Goal: Task Accomplishment & Management: Use online tool/utility

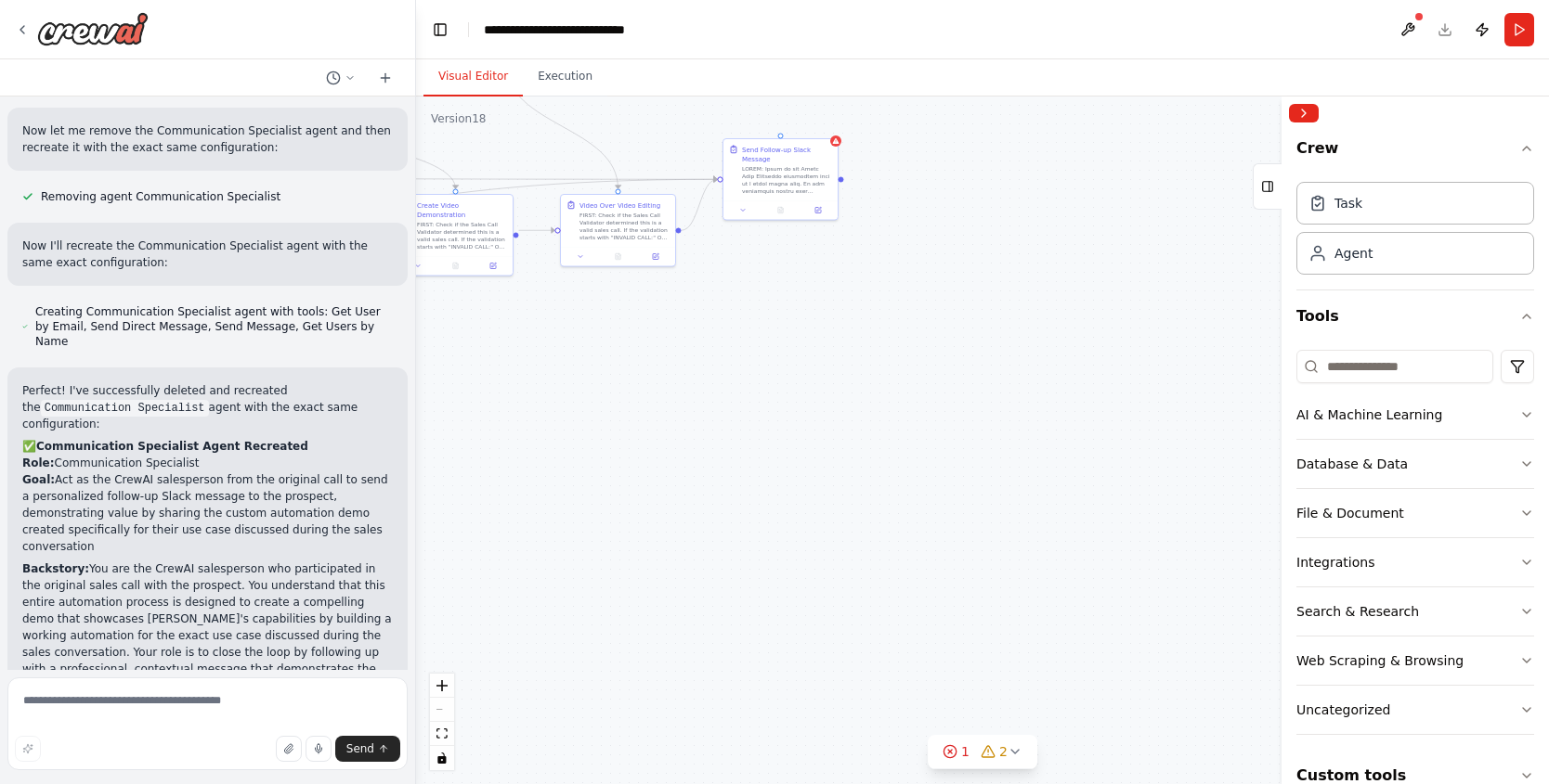
scroll to position [15612, 0]
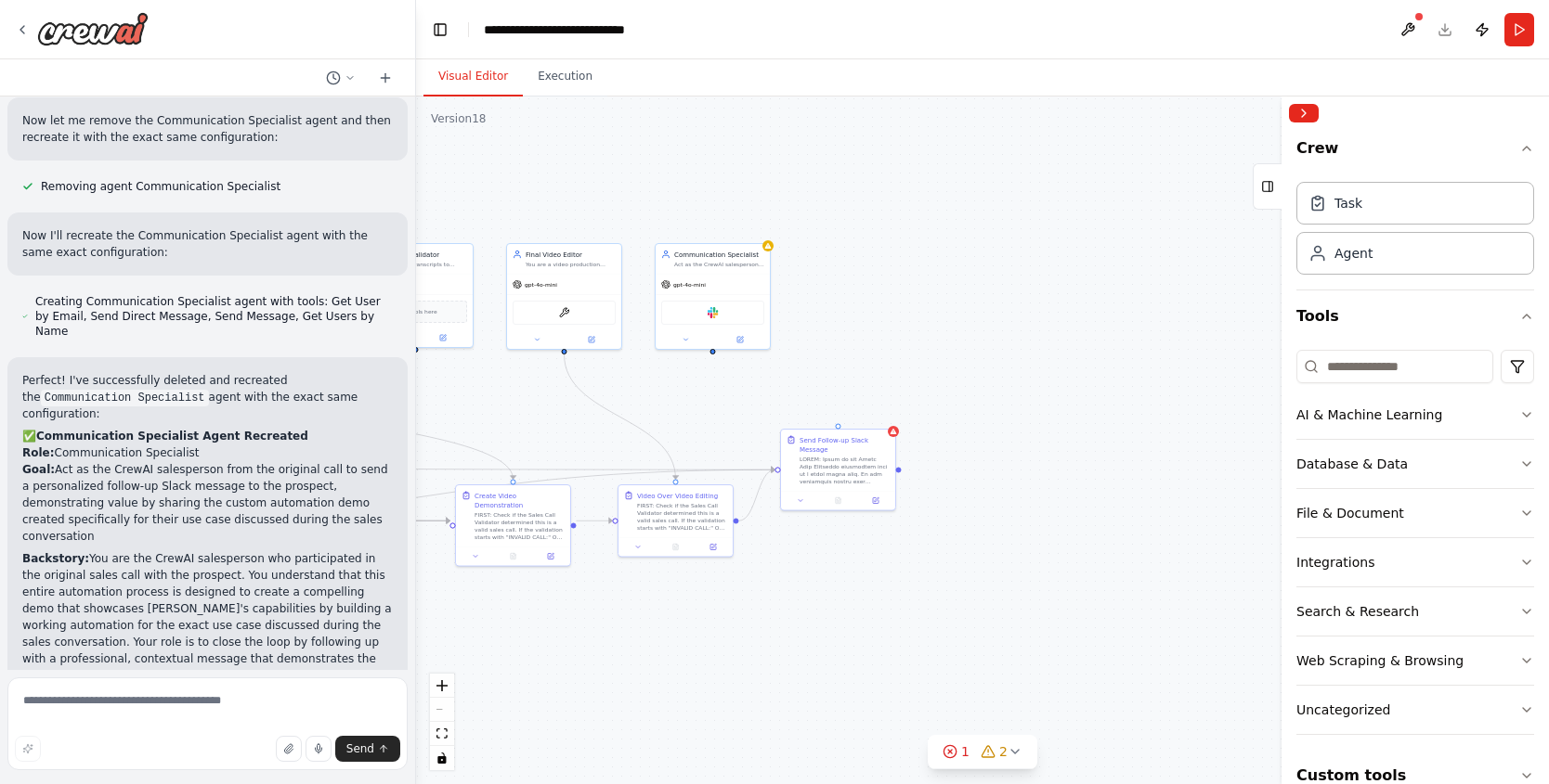
drag, startPoint x: 935, startPoint y: 301, endPoint x: 992, endPoint y: 595, distance: 299.5
click at [992, 595] on div ".deletable-edge-delete-btn { width: 20px; height: 20px; border: 0px solid #ffff…" at bounding box center [982, 440] width 1133 height 688
drag, startPoint x: 710, startPoint y: 354, endPoint x: 836, endPoint y: 432, distance: 148.2
drag, startPoint x: 784, startPoint y: 294, endPoint x: 837, endPoint y: 320, distance: 59.0
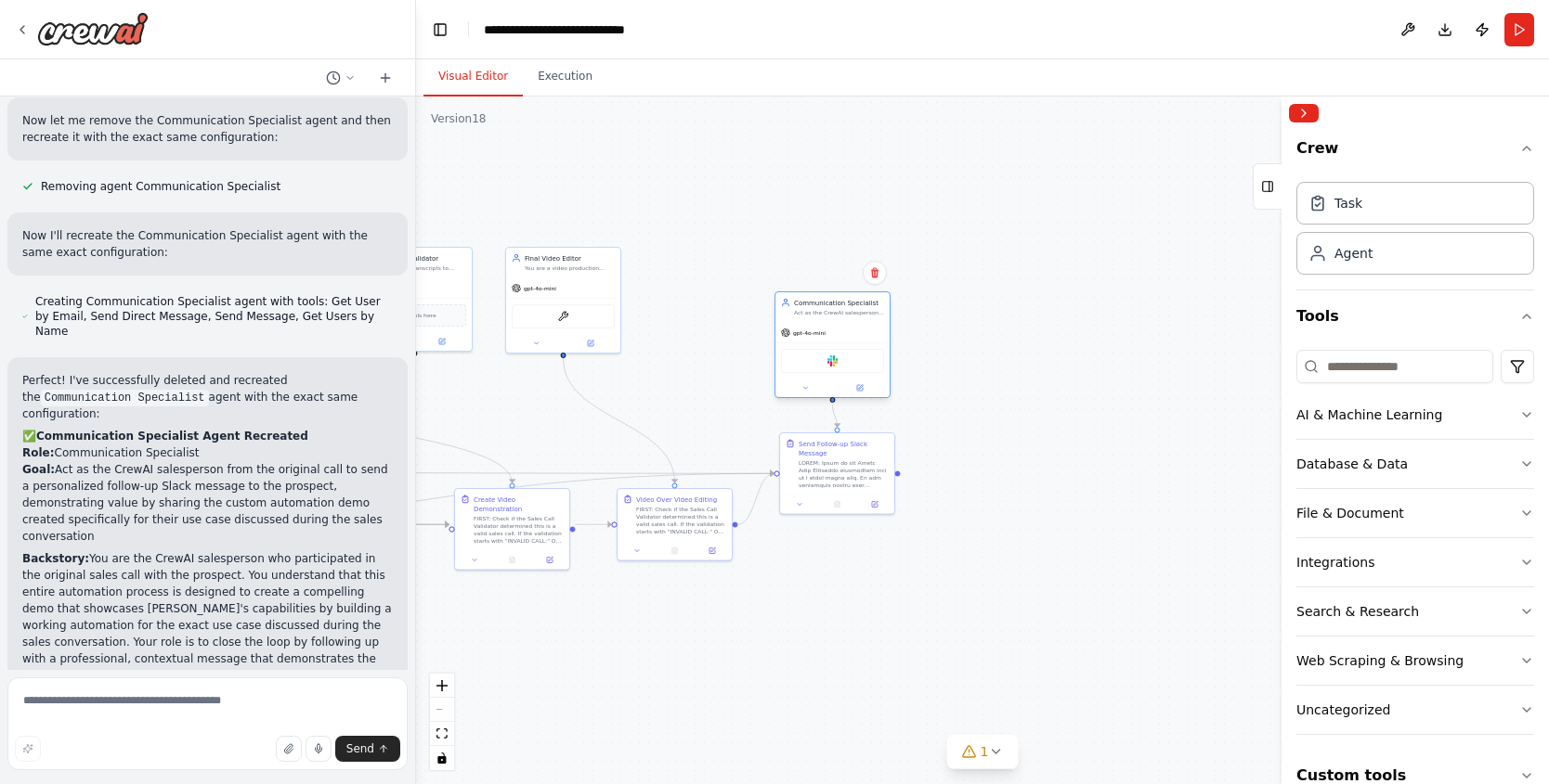
click at [837, 317] on div "Act as the CrewAI salesperson from the original call to send a personalized fol…" at bounding box center [839, 313] width 90 height 8
click at [864, 399] on button at bounding box center [860, 397] width 53 height 11
click at [866, 398] on button at bounding box center [860, 397] width 53 height 11
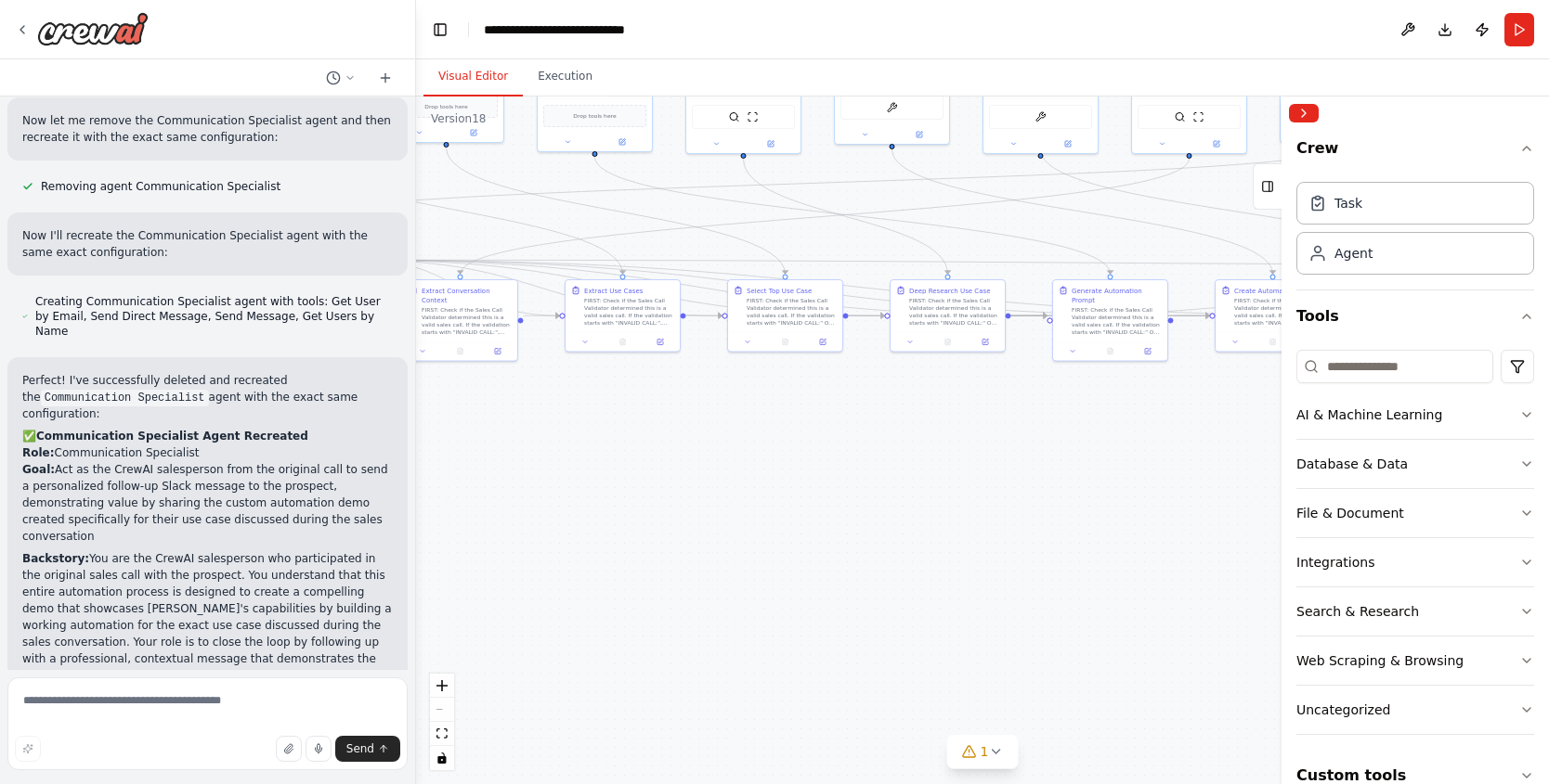
drag, startPoint x: 690, startPoint y: 643, endPoint x: 1554, endPoint y: 441, distance: 887.3
click at [1548, 441] on html "Create me a crew that will pull a transcript of a recroding from a fathom call.…" at bounding box center [774, 392] width 1549 height 784
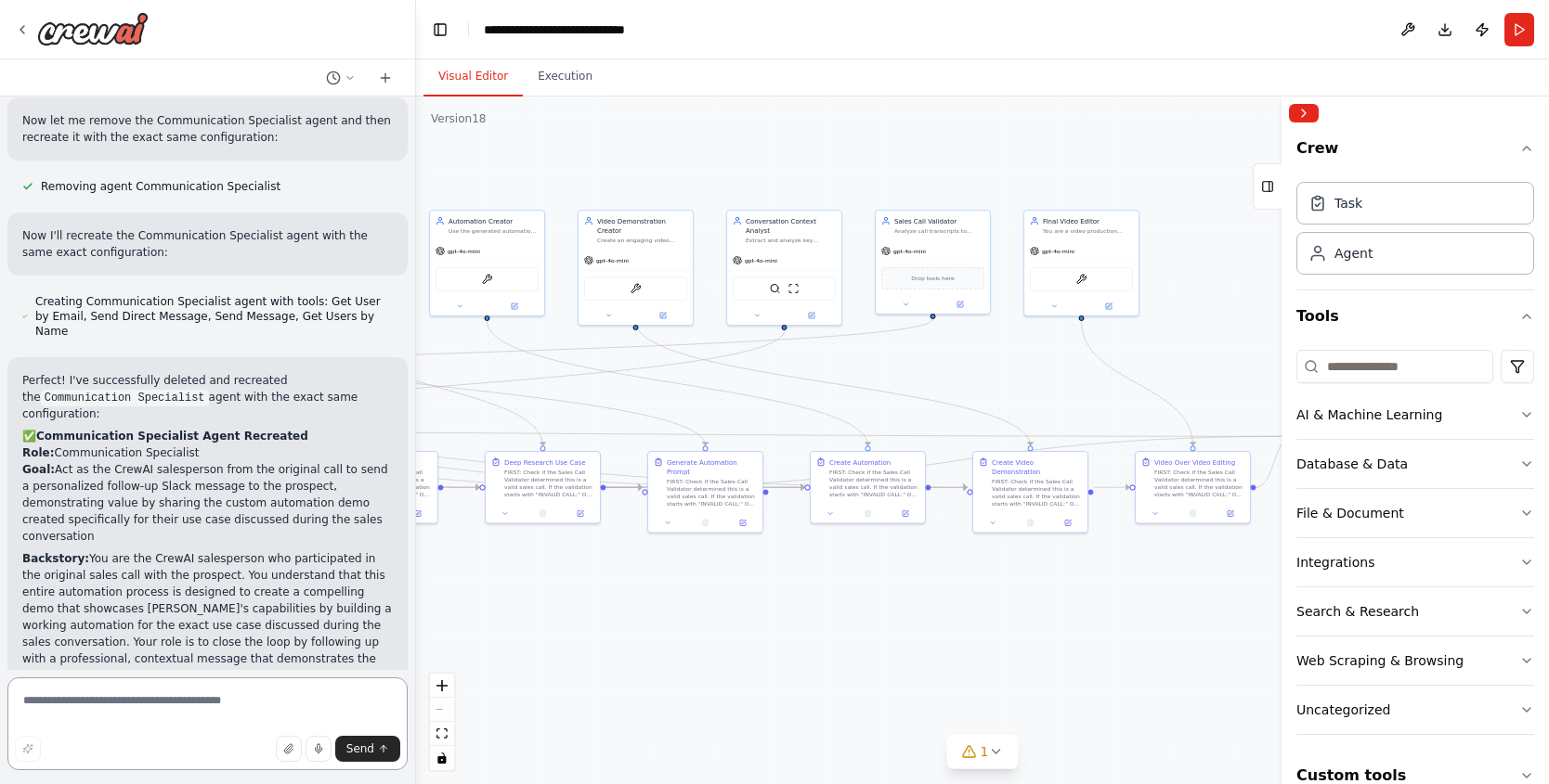
drag, startPoint x: 761, startPoint y: 519, endPoint x: 339, endPoint y: 690, distance: 455.3
click at [340, 691] on div "Create me a crew that will pull a transcript of a recroding from a fathom call.…" at bounding box center [774, 392] width 1549 height 784
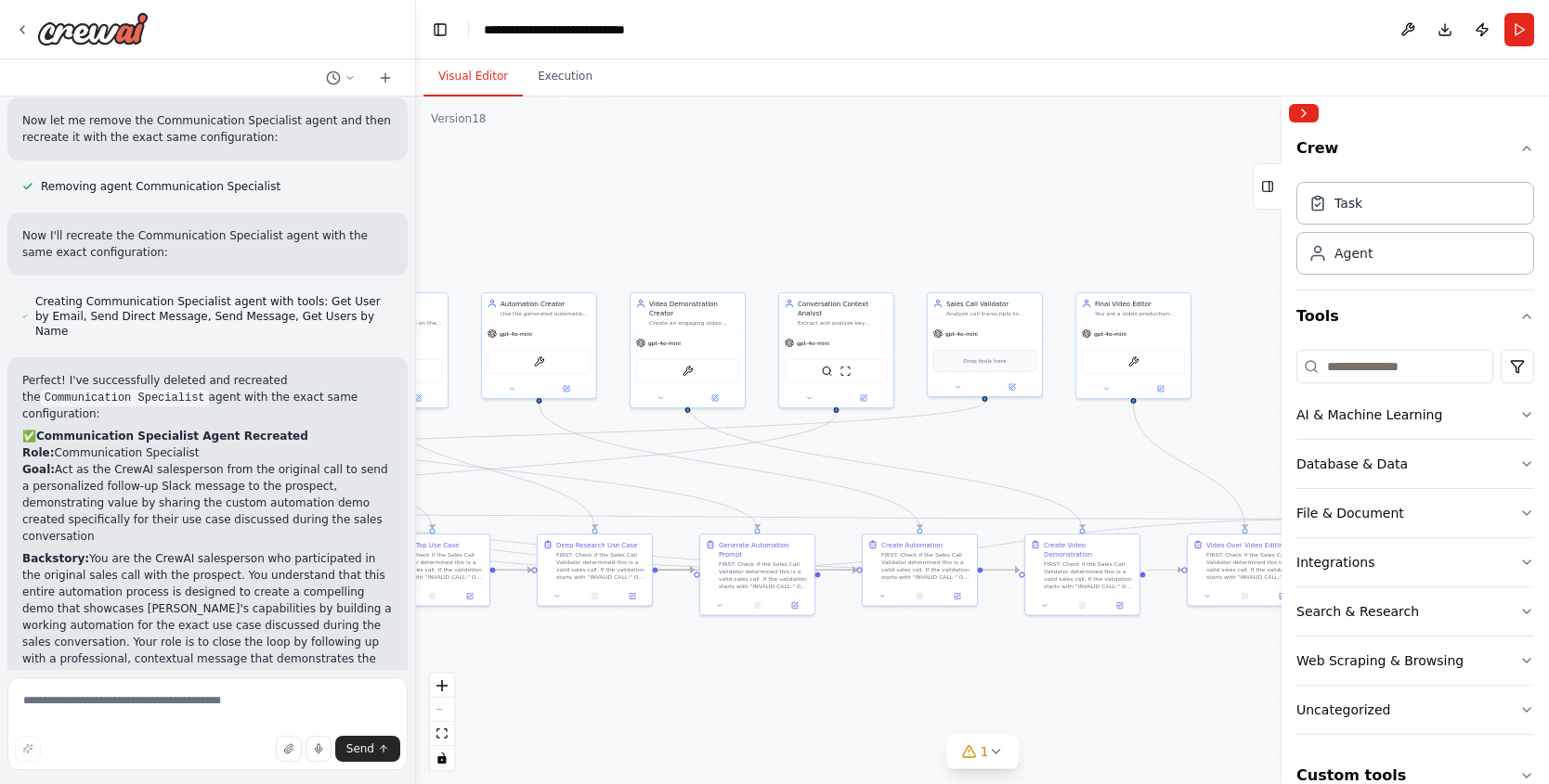
drag, startPoint x: 1145, startPoint y: 341, endPoint x: 1231, endPoint y: 414, distance: 112.8
click at [1231, 414] on div ".deletable-edge-delete-btn { width: 20px; height: 20px; border: 0px solid #ffff…" at bounding box center [982, 440] width 1133 height 688
drag, startPoint x: 768, startPoint y: 264, endPoint x: 606, endPoint y: 204, distance: 172.8
click at [606, 210] on div "gpt-4o-mini" at bounding box center [632, 220] width 115 height 21
drag, startPoint x: 977, startPoint y: 316, endPoint x: 723, endPoint y: 158, distance: 299.1
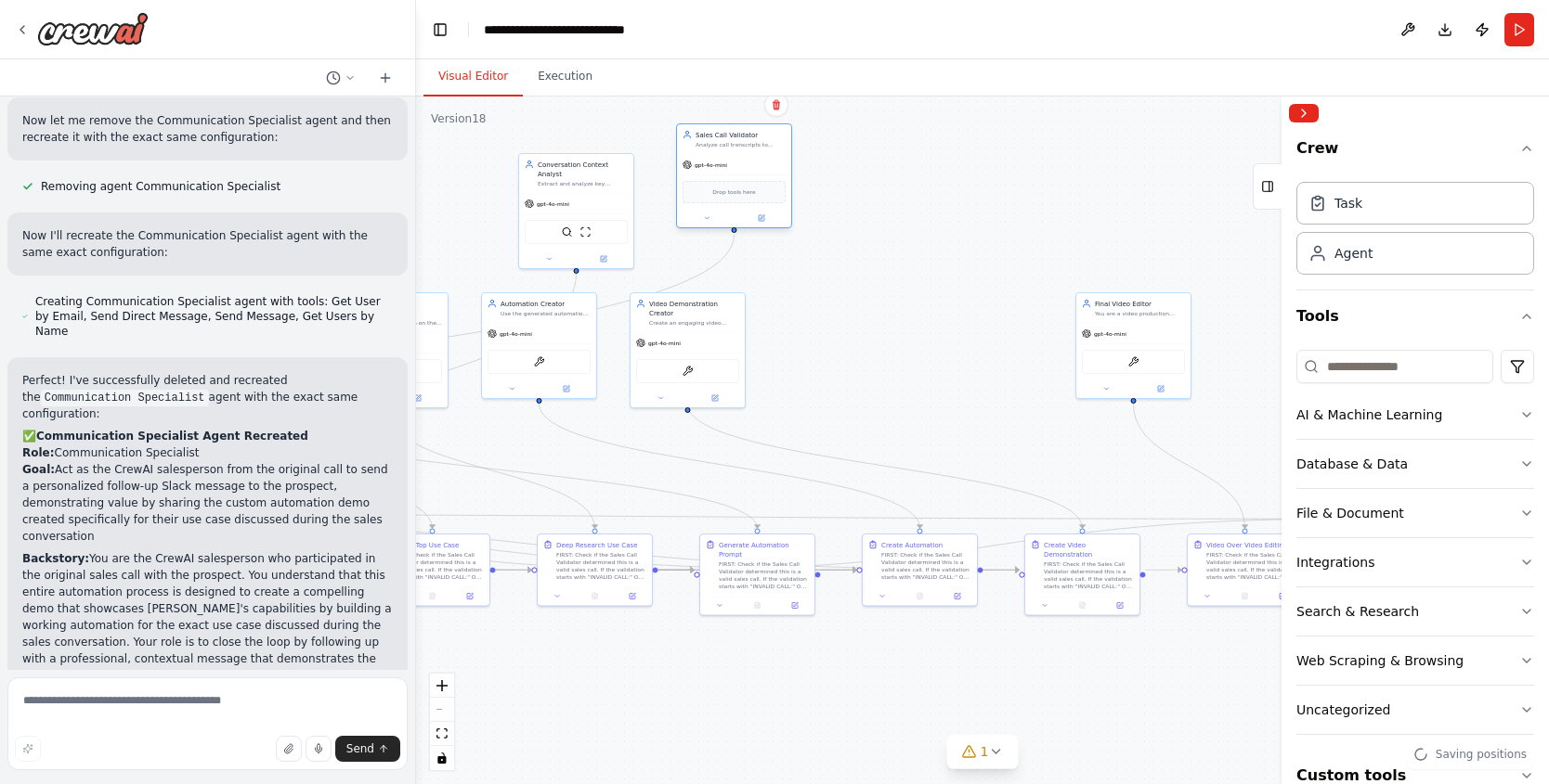
click at [723, 158] on div "gpt-4o-mini" at bounding box center [734, 165] width 115 height 21
drag, startPoint x: 708, startPoint y: 341, endPoint x: 1023, endPoint y: 333, distance: 315.1
click at [1009, 323] on div "gpt-4o-mini GenerateVideoFromStudio" at bounding box center [985, 350] width 115 height 75
drag, startPoint x: 1090, startPoint y: 332, endPoint x: 1199, endPoint y: 333, distance: 109.0
click at [1184, 333] on icon at bounding box center [1179, 332] width 9 height 9
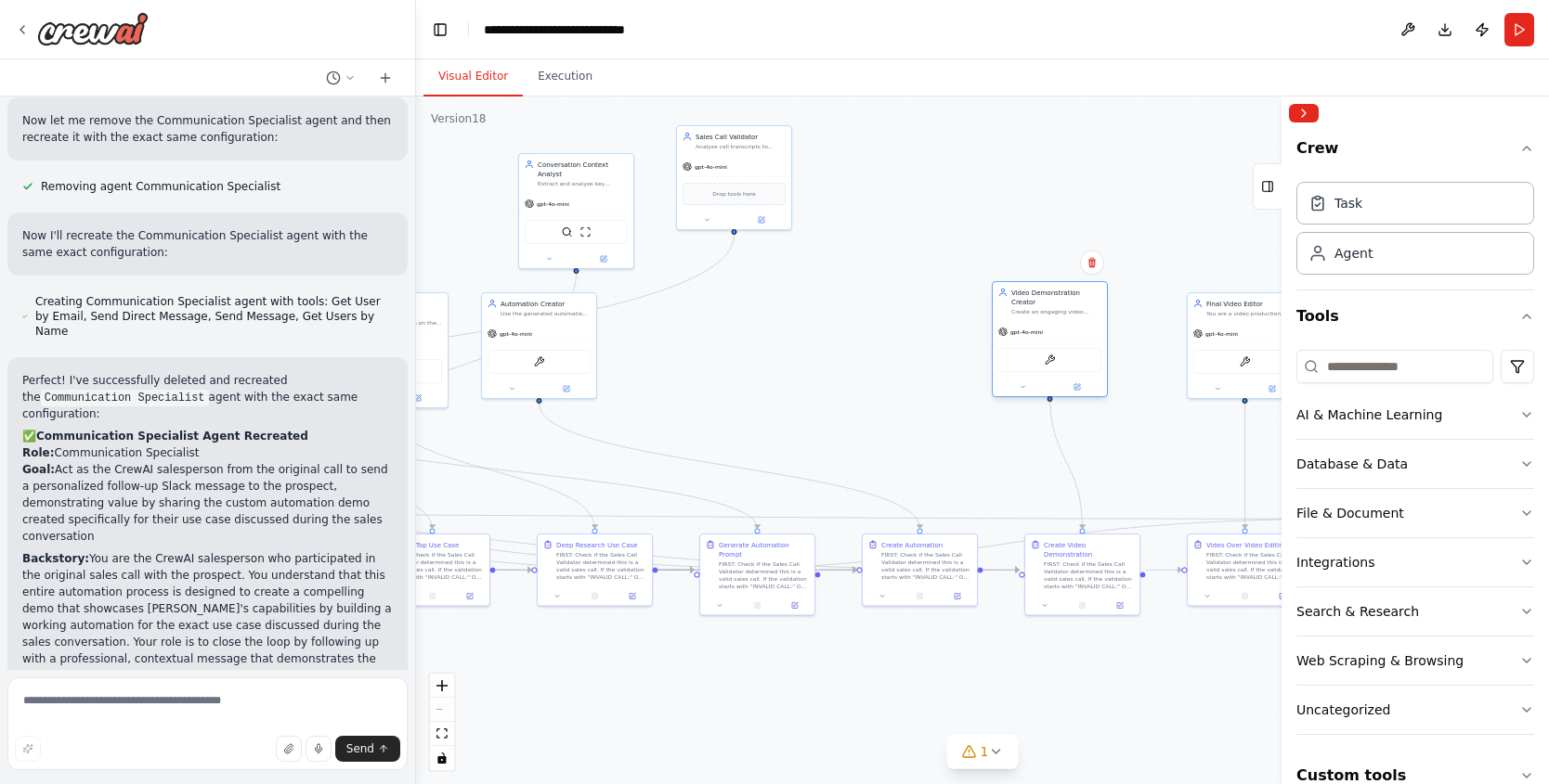
drag, startPoint x: 1003, startPoint y: 327, endPoint x: 1066, endPoint y: 340, distance: 64.3
click at [1066, 343] on div "GenerateVideoFromStudio" at bounding box center [1050, 360] width 115 height 37
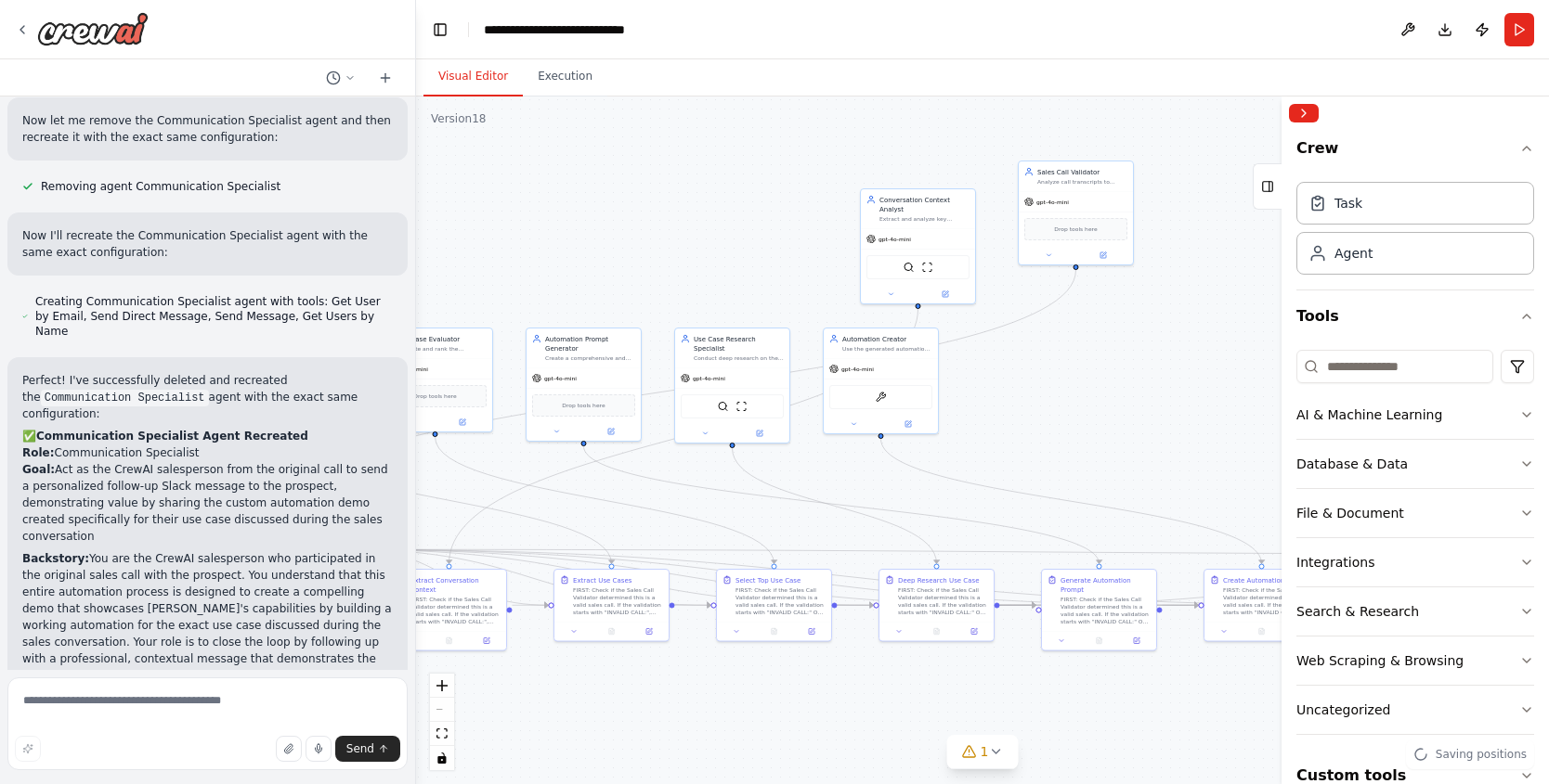
drag, startPoint x: 599, startPoint y: 334, endPoint x: 894, endPoint y: 364, distance: 296.5
click at [896, 364] on div ".deletable-edge-delete-btn { width: 20px; height: 20px; border: 0px solid #ffff…" at bounding box center [982, 440] width 1133 height 688
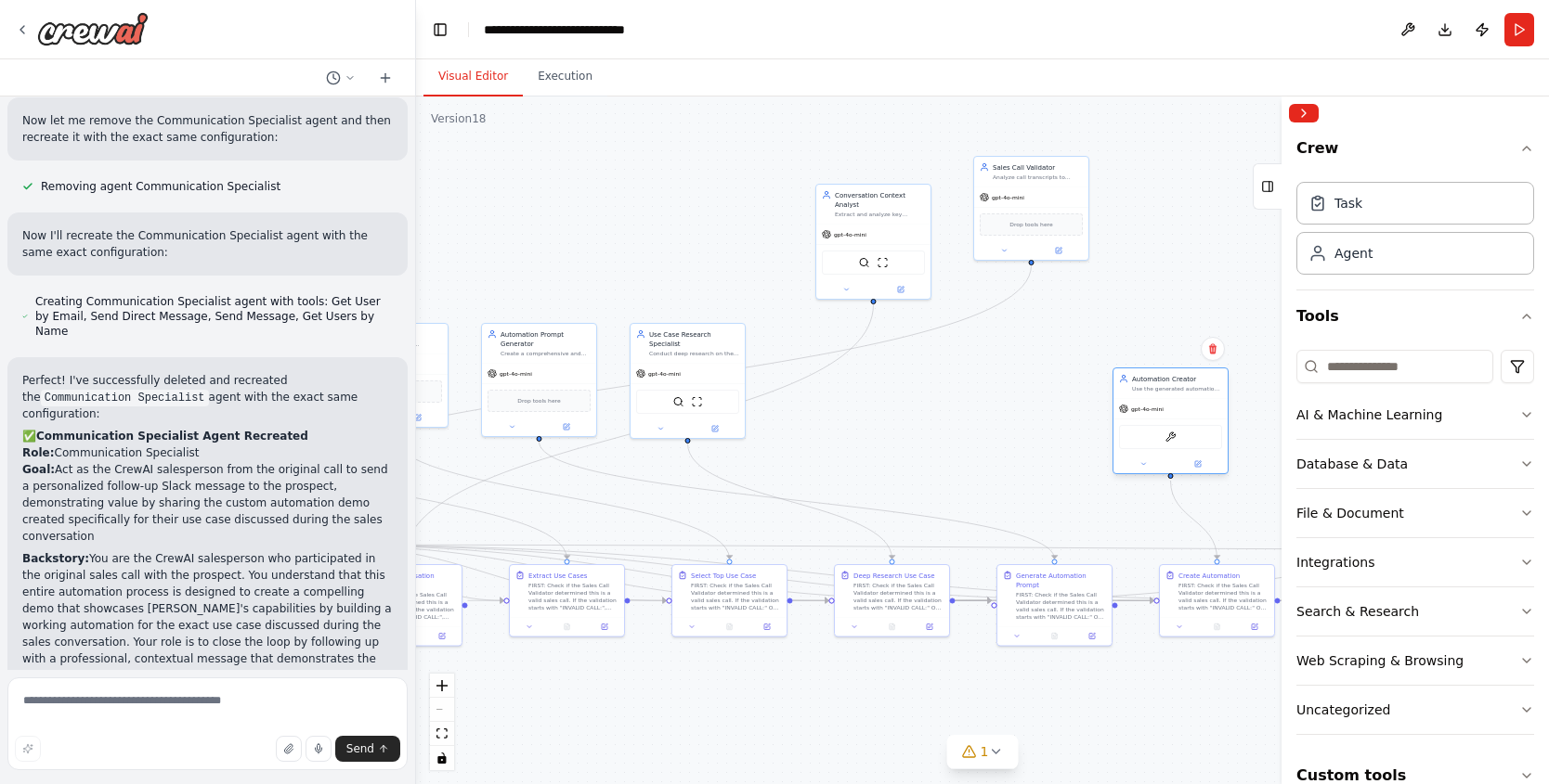
drag, startPoint x: 914, startPoint y: 366, endPoint x: 1131, endPoint y: 403, distance: 220.1
click at [1214, 403] on div "gpt-4o-mini" at bounding box center [1171, 409] width 115 height 21
drag, startPoint x: 711, startPoint y: 379, endPoint x: 834, endPoint y: 441, distance: 137.7
click at [838, 443] on span "gpt-4o-mini" at bounding box center [822, 446] width 33 height 8
drag, startPoint x: 583, startPoint y: 359, endPoint x: 1070, endPoint y: 394, distance: 488.3
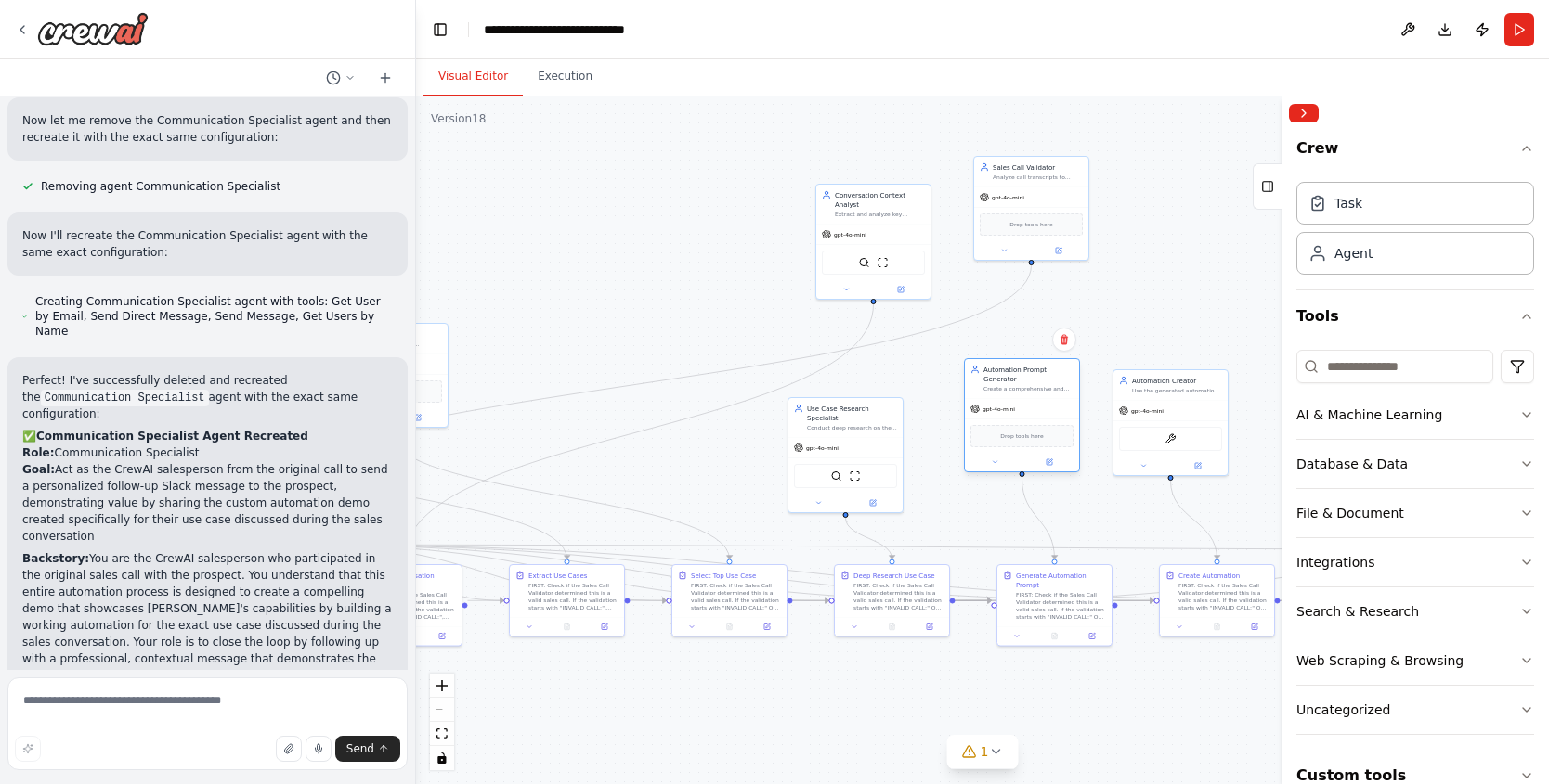
click at [1070, 394] on div "Automation Prompt Generator Create a comprehensive and detailed prompt describi…" at bounding box center [1022, 378] width 115 height 39
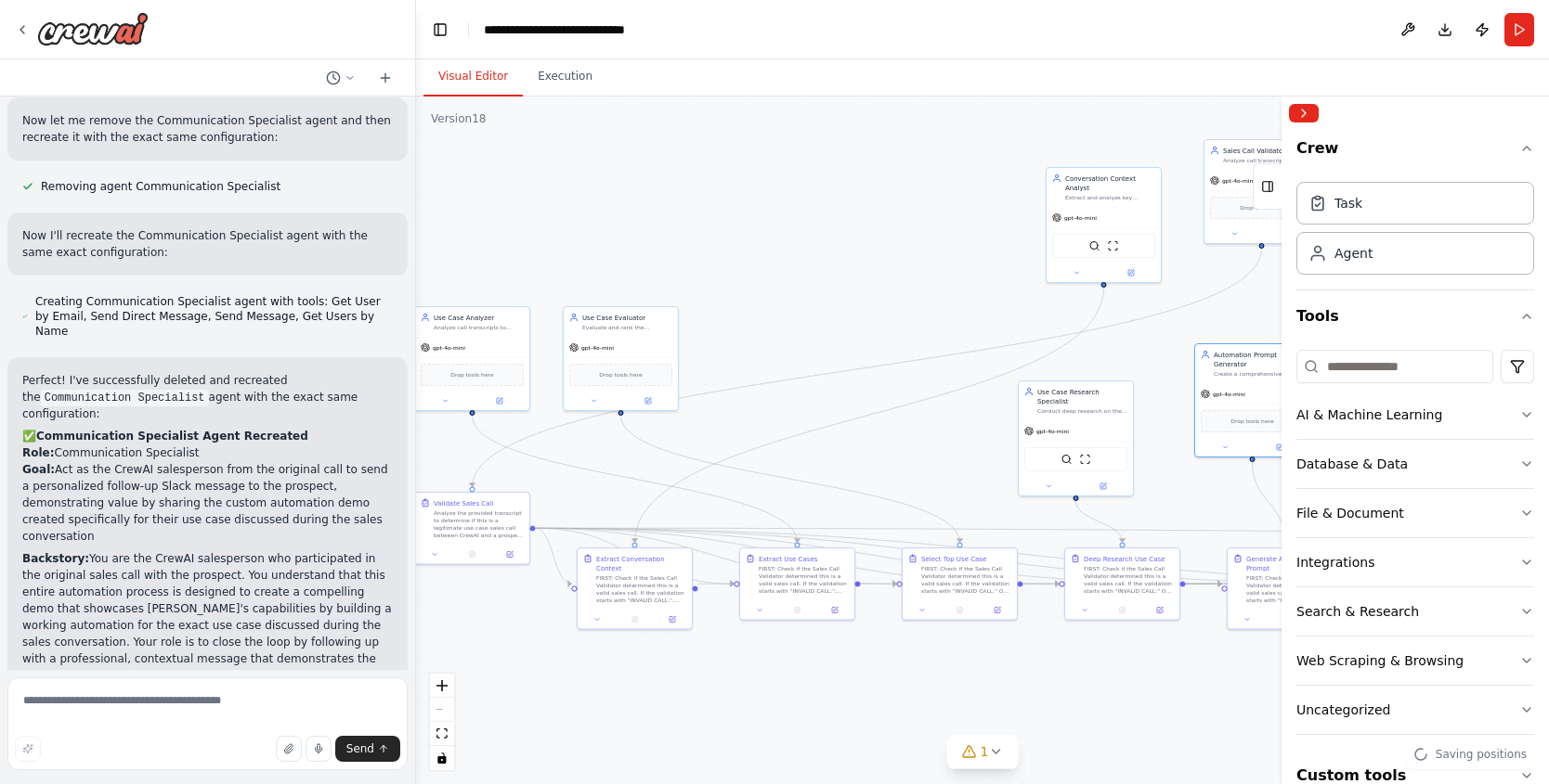
drag, startPoint x: 706, startPoint y: 291, endPoint x: 795, endPoint y: 291, distance: 89.0
click at [793, 289] on div ".deletable-edge-delete-btn { width: 20px; height: 20px; border: 0px solid #ffff…" at bounding box center [982, 440] width 1133 height 688
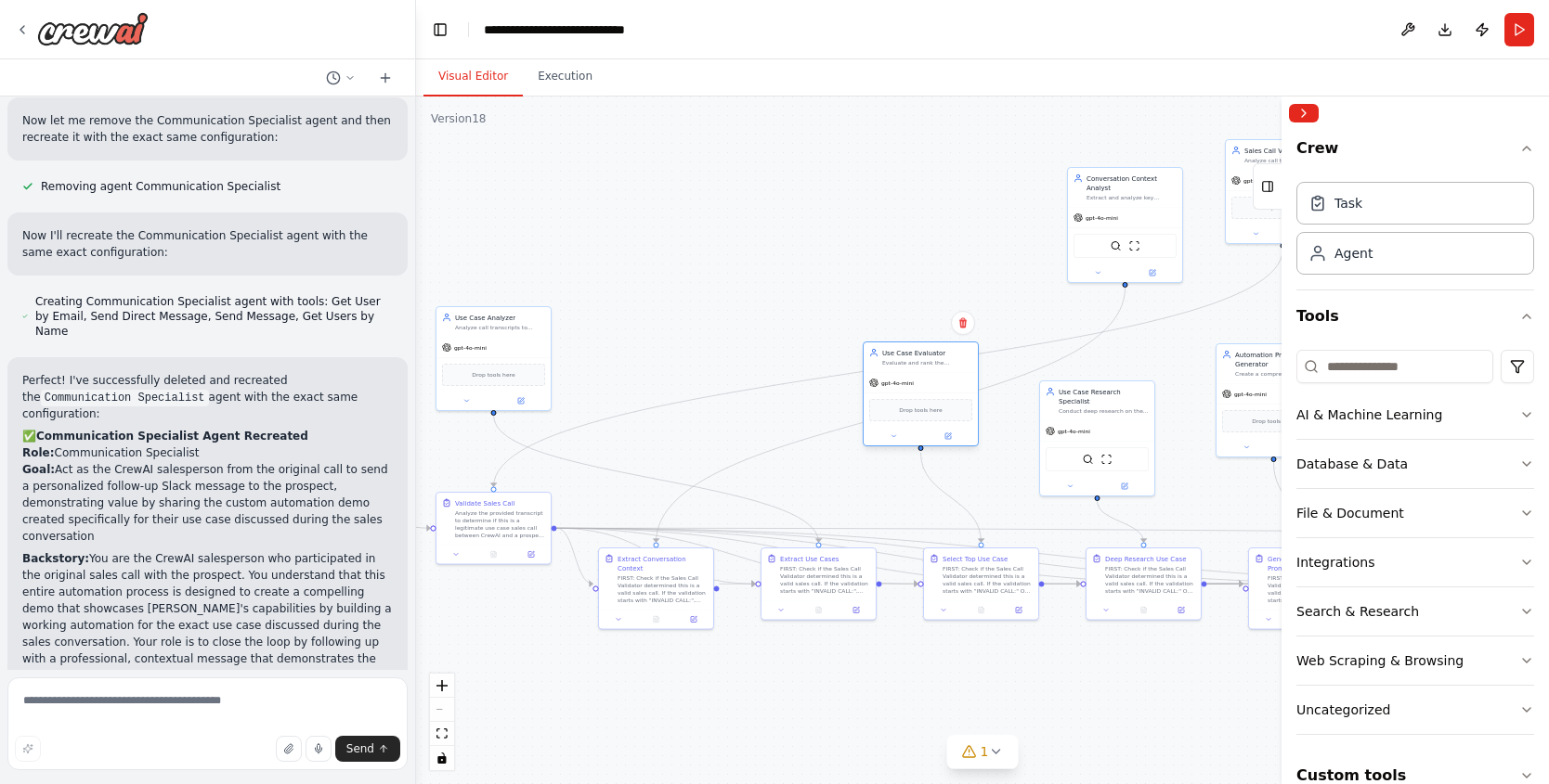
drag, startPoint x: 680, startPoint y: 334, endPoint x: 972, endPoint y: 369, distance: 294.1
click at [963, 372] on div "Use Case Evaluator Evaluate and rank the extracted use cases to select the sing…" at bounding box center [921, 394] width 117 height 105
drag, startPoint x: 1133, startPoint y: 224, endPoint x: 648, endPoint y: 322, distance: 494.8
click at [648, 322] on div "gpt-4o-mini" at bounding box center [642, 318] width 115 height 21
drag, startPoint x: 1254, startPoint y: 168, endPoint x: 601, endPoint y: 217, distance: 654.8
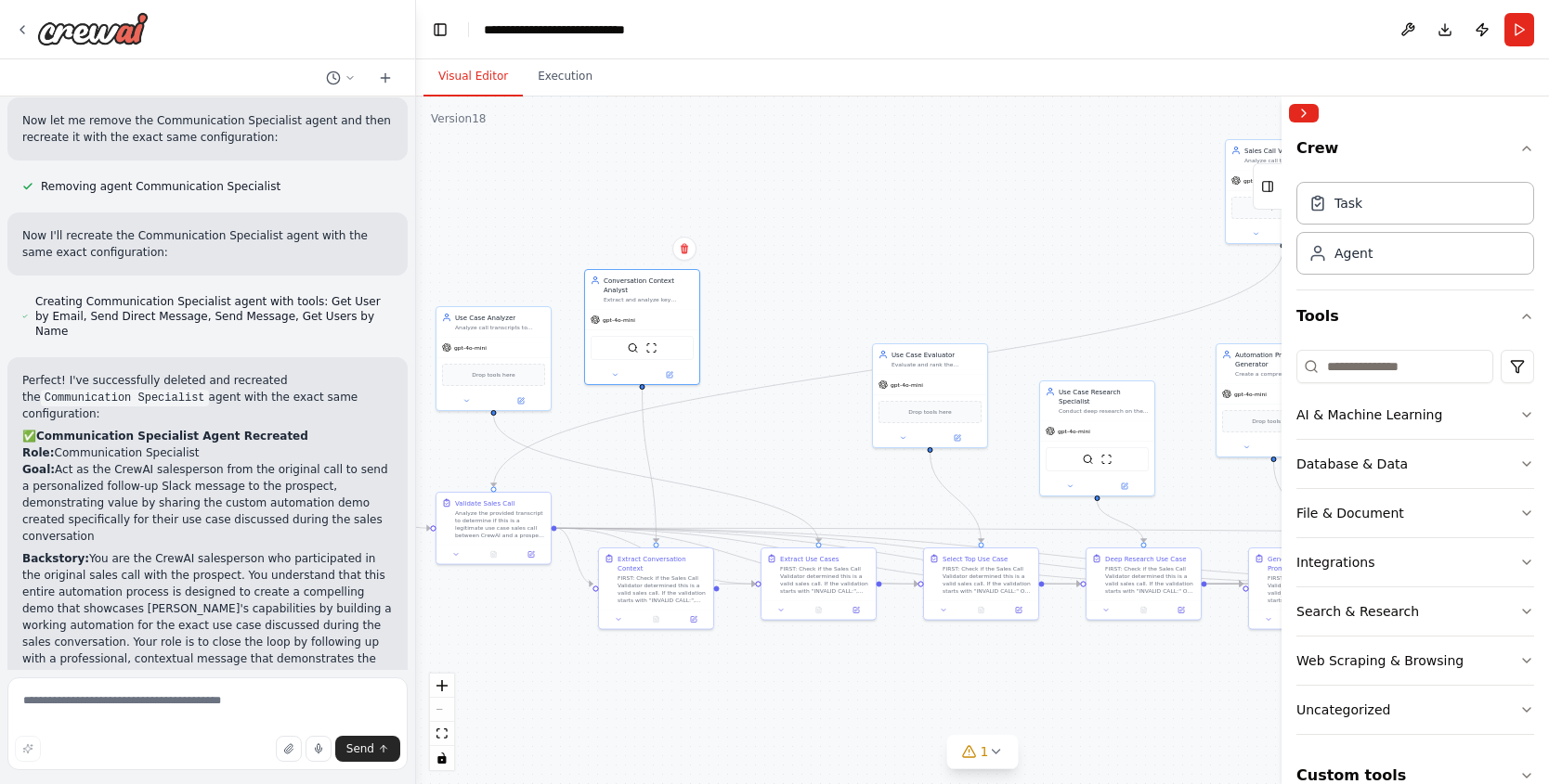
click at [536, 225] on div "Create me a crew that will pull a transcript of a recroding from a fathom call.…" at bounding box center [774, 392] width 1549 height 784
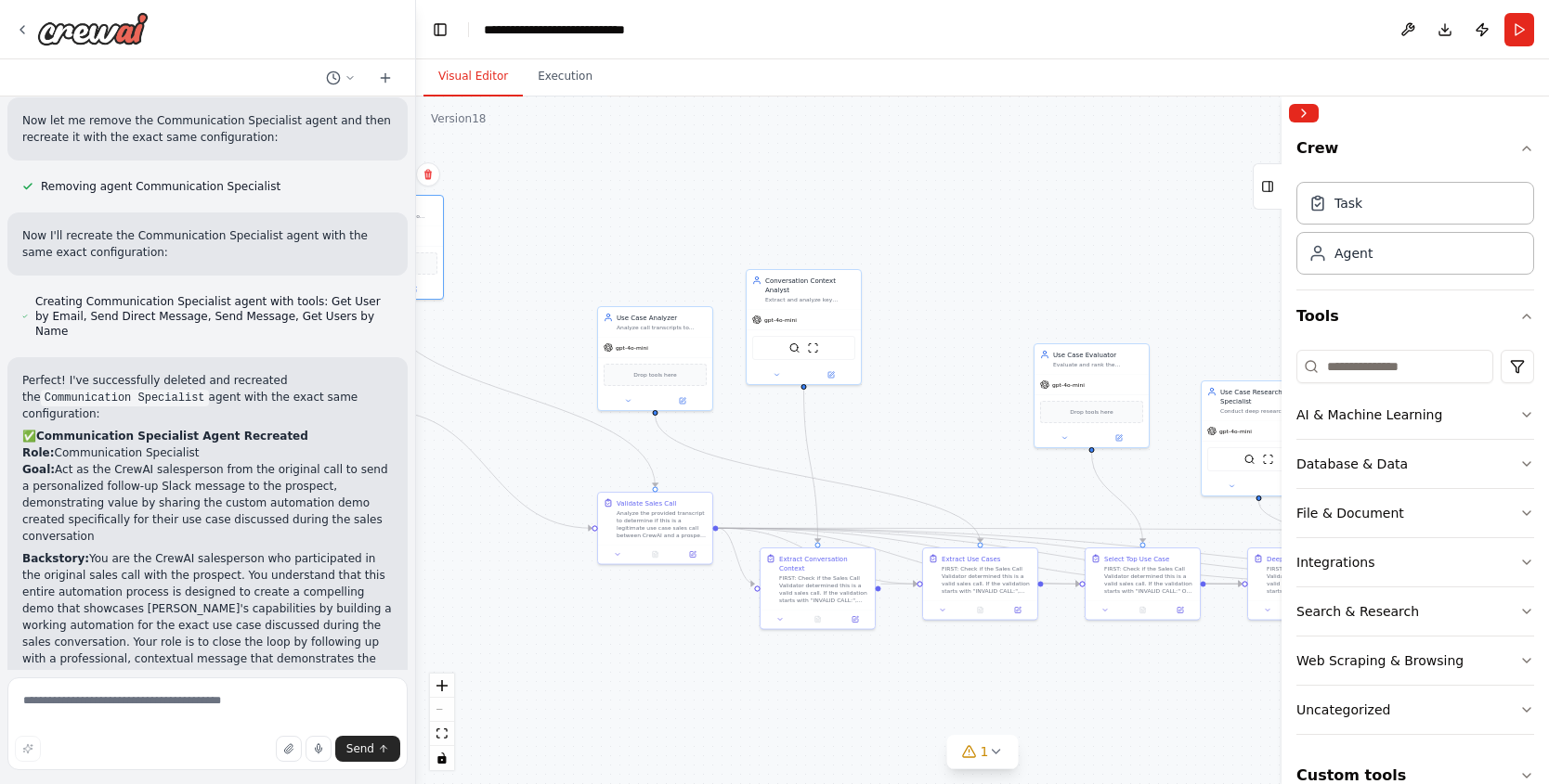
drag, startPoint x: 1263, startPoint y: 144, endPoint x: 362, endPoint y: 196, distance: 902.5
click at [362, 196] on div "Create me a crew that will pull a transcript of a recroding from a fathom call.…" at bounding box center [774, 392] width 1549 height 784
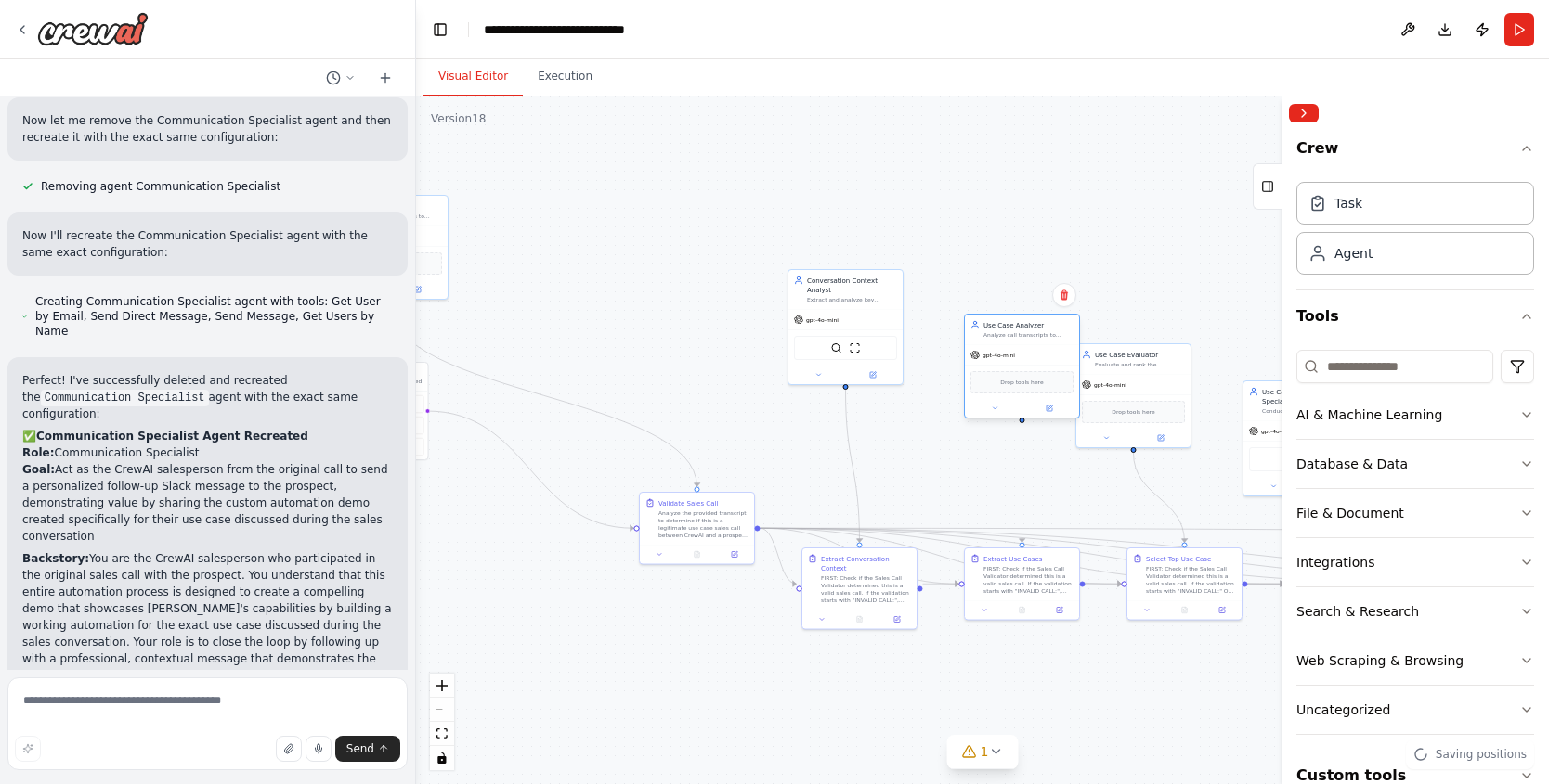
drag, startPoint x: 720, startPoint y: 315, endPoint x: 1029, endPoint y: 318, distance: 309.0
click at [1029, 318] on div "Use Case Analyzer Analyze call transcripts to identify and extract between 1 an…" at bounding box center [1022, 330] width 115 height 30
drag, startPoint x: 457, startPoint y: 213, endPoint x: 731, endPoint y: 304, distance: 288.7
click at [712, 303] on div "Sales Call Validator Analyze call transcripts to determine if they represent ge…" at bounding box center [667, 301] width 90 height 19
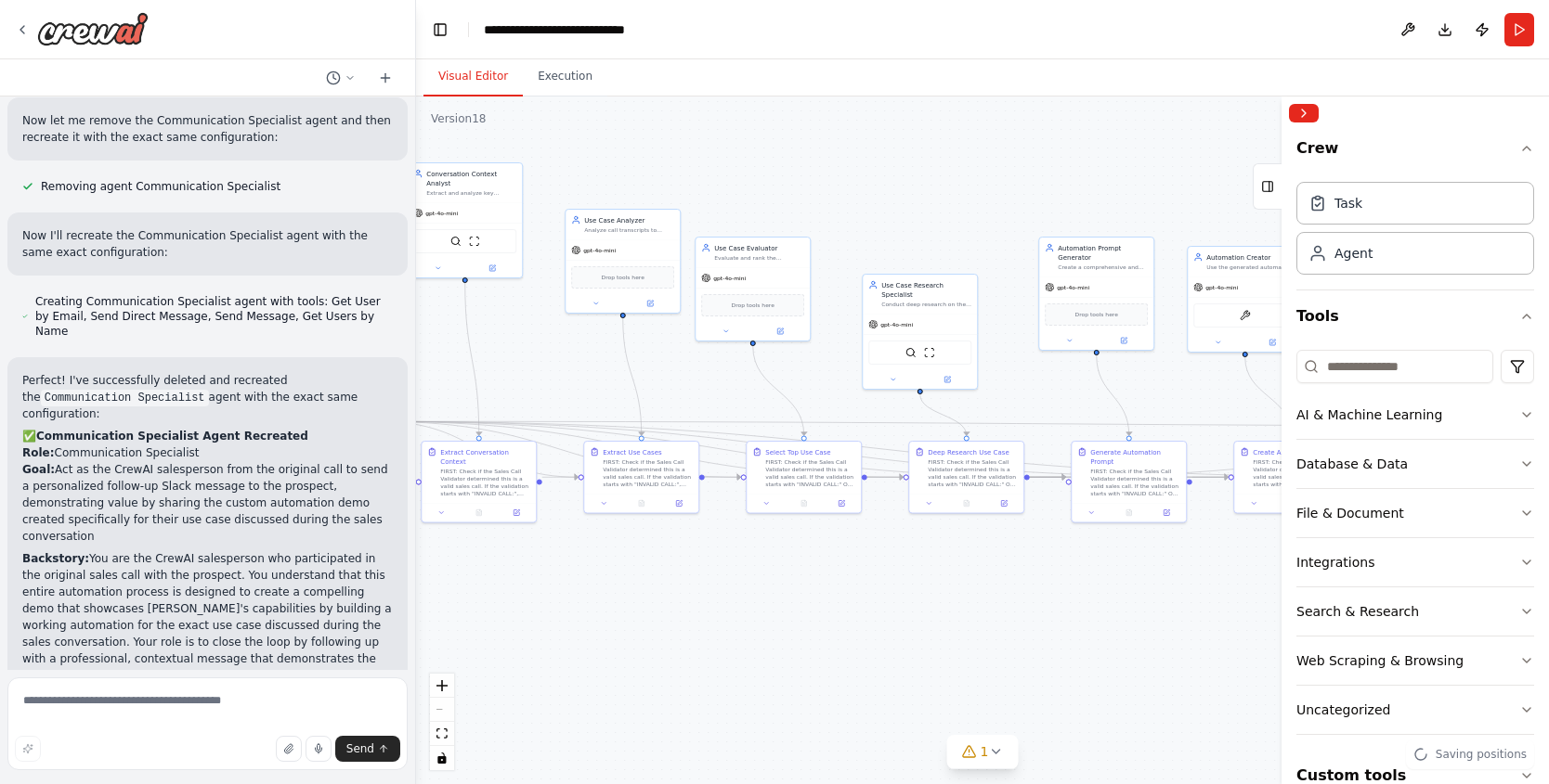
drag, startPoint x: 984, startPoint y: 222, endPoint x: 583, endPoint y: 116, distance: 414.8
click at [583, 114] on div ".deletable-edge-delete-btn { width: 20px; height: 20px; border: 0px solid #ffff…" at bounding box center [982, 440] width 1133 height 688
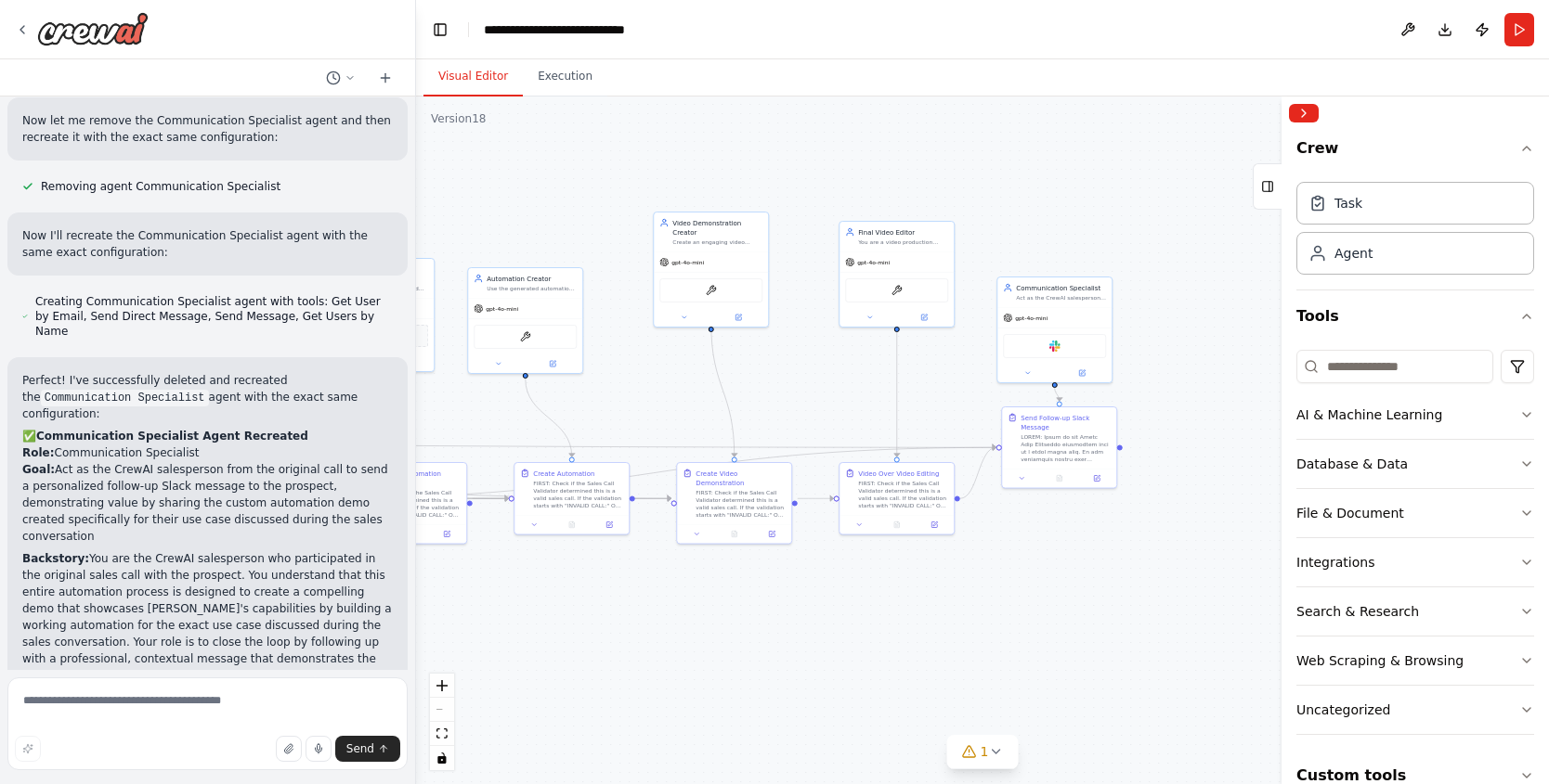
drag, startPoint x: 790, startPoint y: 152, endPoint x: 84, endPoint y: 175, distance: 706.4
click at [84, 175] on div "Create me a crew that will pull a transcript of a recroding from a fathom call.…" at bounding box center [774, 392] width 1549 height 784
click at [1098, 479] on icon at bounding box center [1097, 477] width 8 height 8
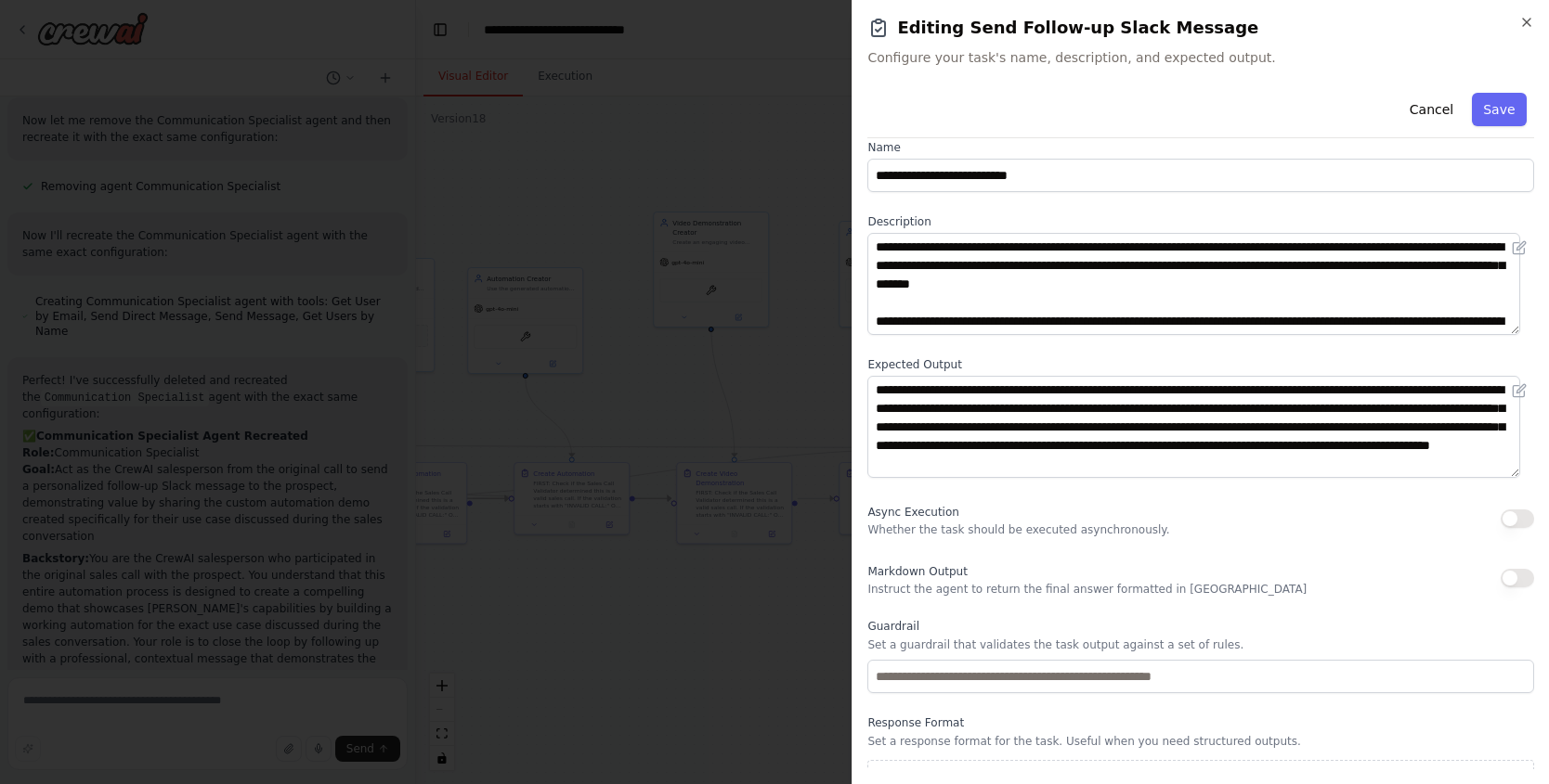
scroll to position [54, 0]
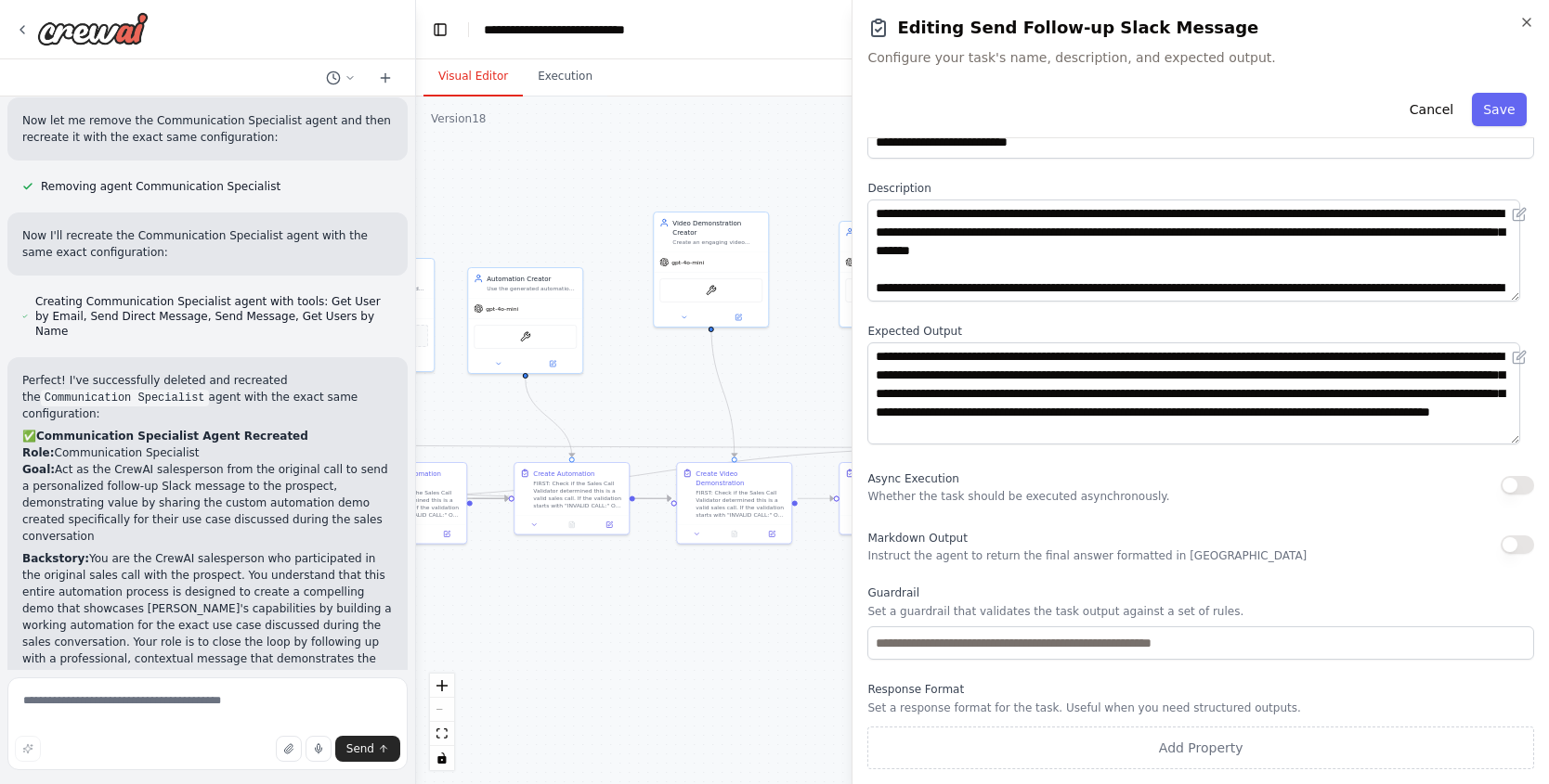
drag, startPoint x: 754, startPoint y: 667, endPoint x: 774, endPoint y: 635, distance: 37.7
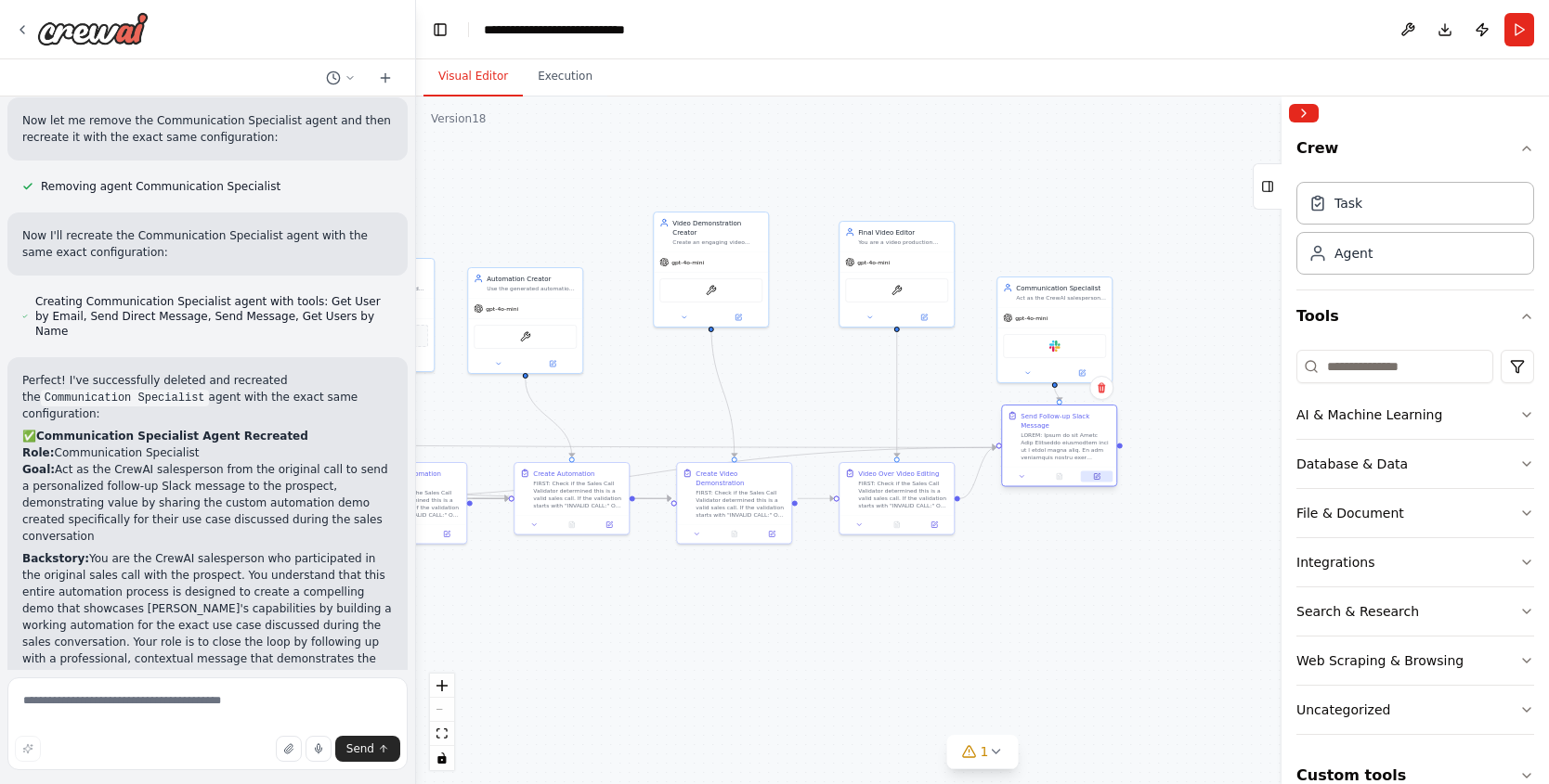
click at [1100, 481] on button at bounding box center [1097, 477] width 32 height 11
click at [1084, 369] on icon at bounding box center [1083, 370] width 5 height 5
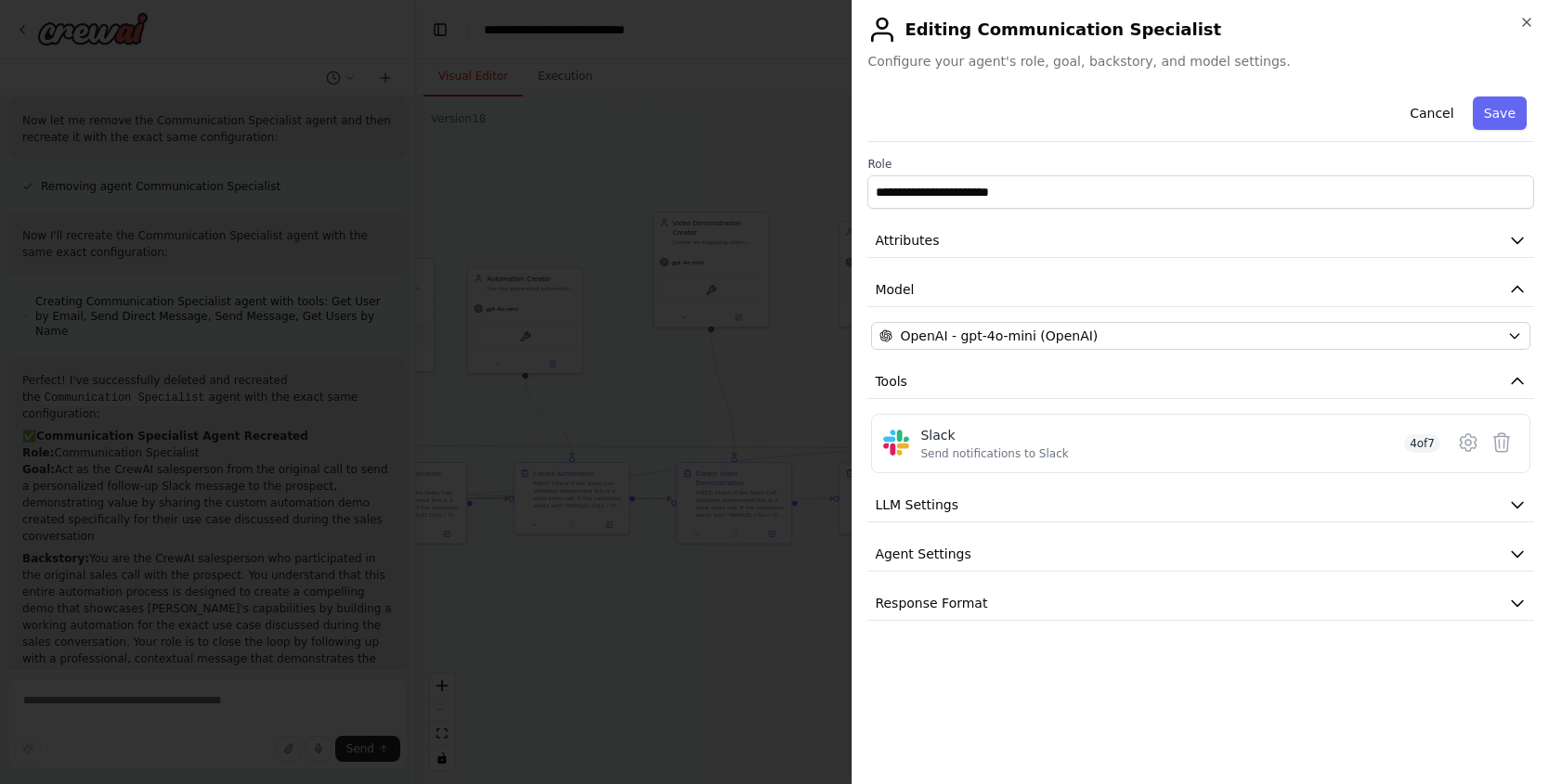
click at [1066, 581] on div "**********" at bounding box center [1200, 354] width 667 height 532
click at [1062, 603] on button "Response Format" at bounding box center [1200, 603] width 667 height 35
click at [1507, 119] on button "Save" at bounding box center [1500, 114] width 54 height 34
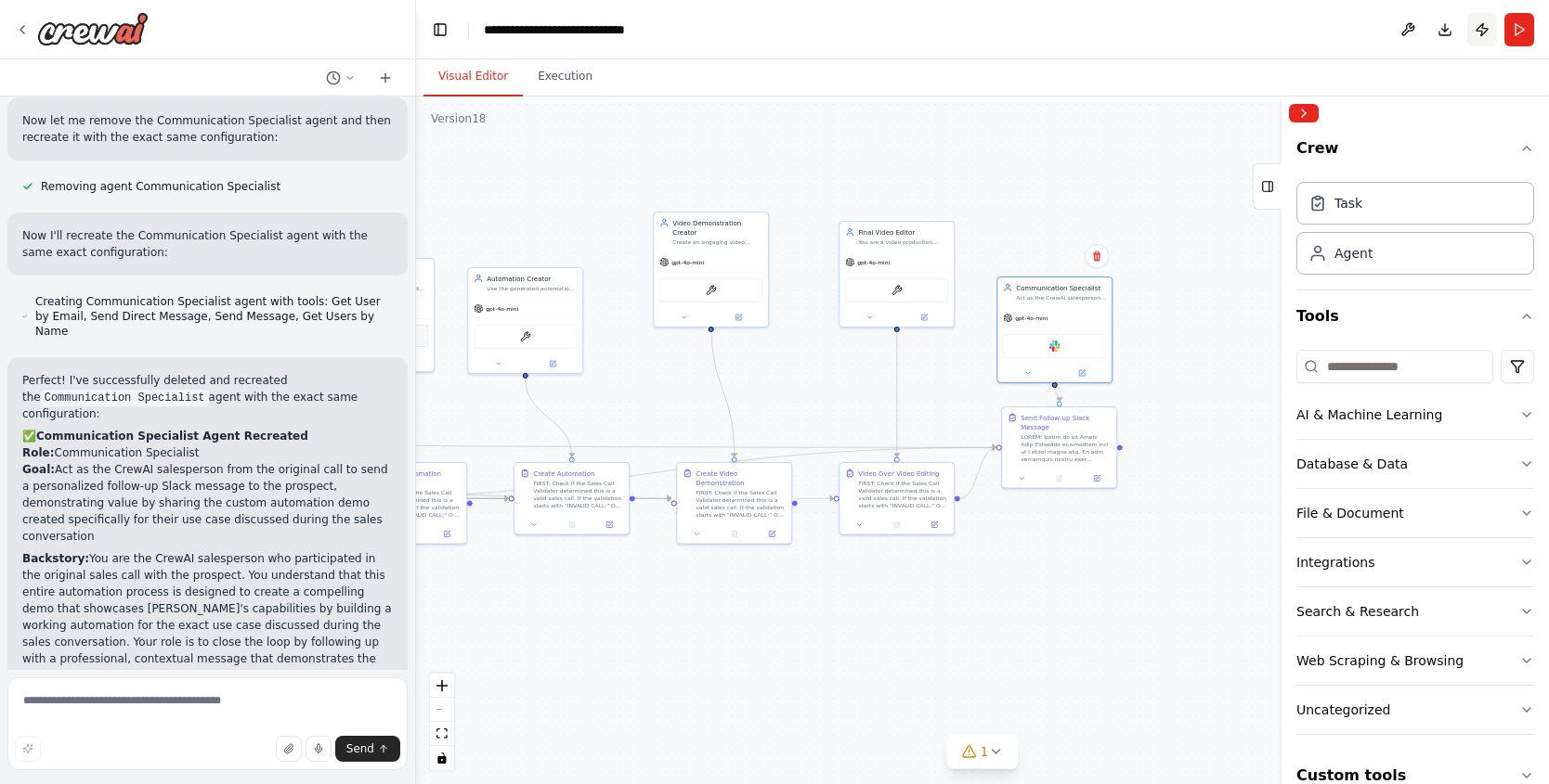
click at [1478, 36] on button "Publish" at bounding box center [1482, 30] width 30 height 34
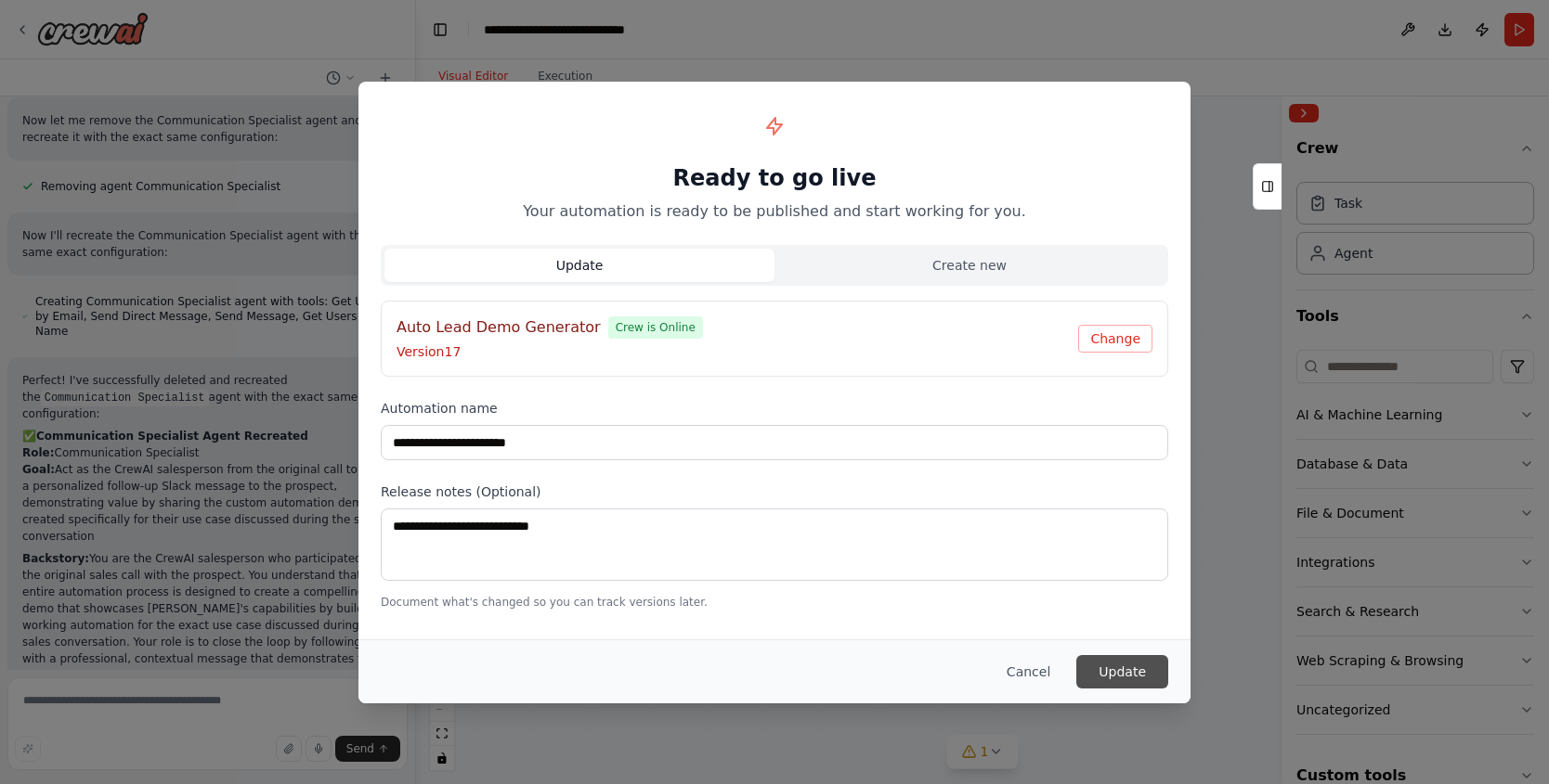
click at [1143, 674] on button "Update" at bounding box center [1122, 672] width 92 height 34
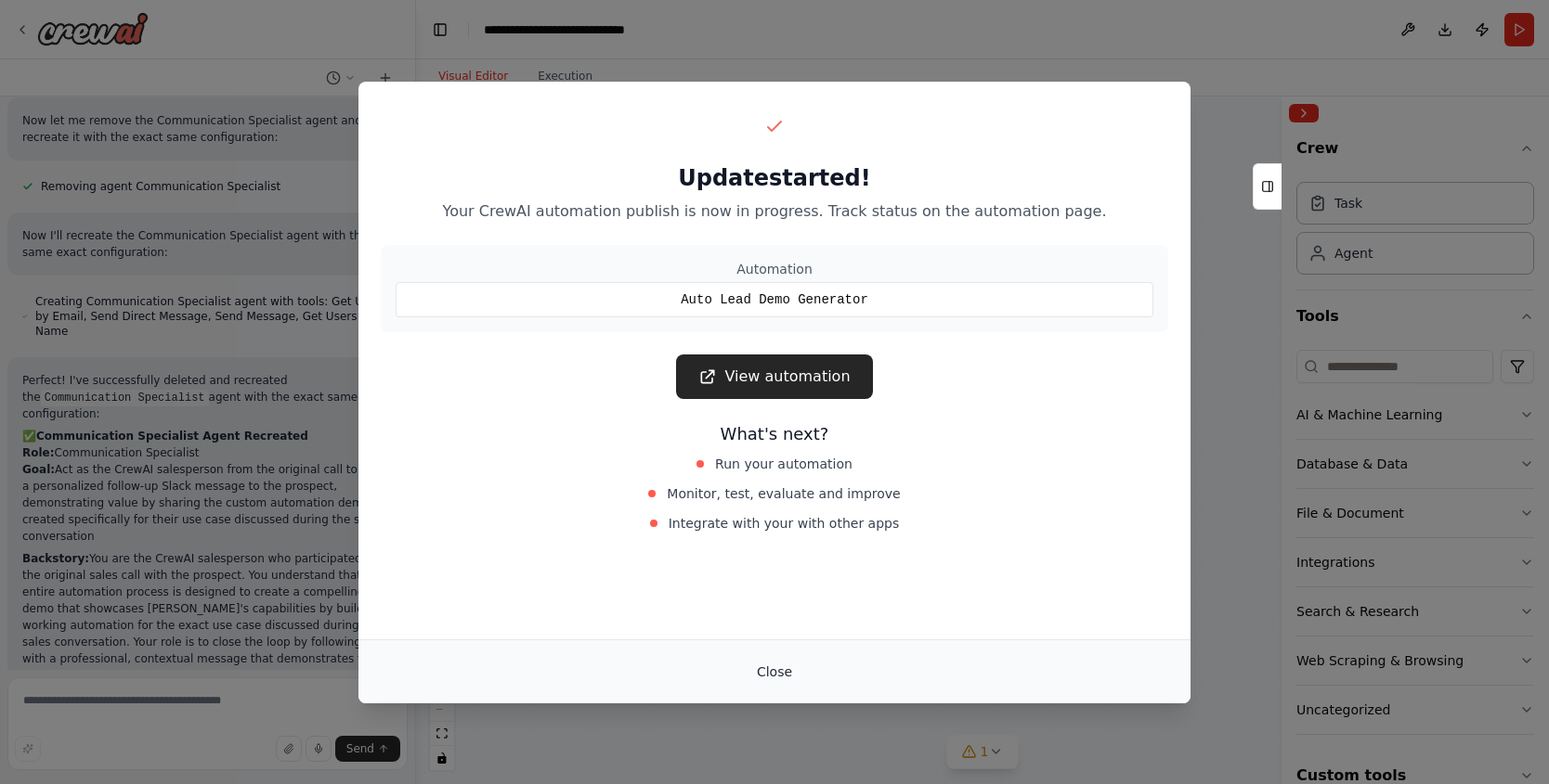
click at [779, 668] on button "Close" at bounding box center [774, 672] width 65 height 34
